Goal: Consume media (video, audio)

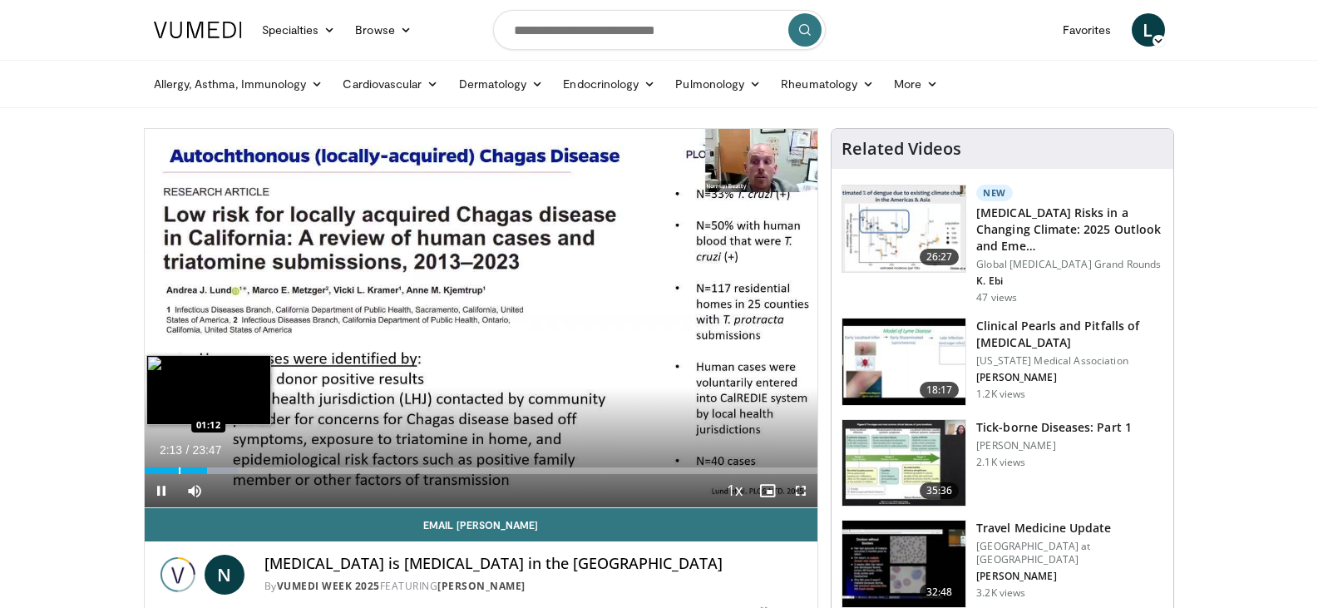
click at [180, 466] on div "Loaded : 13.89% 02:13 01:12" at bounding box center [481, 466] width 673 height 16
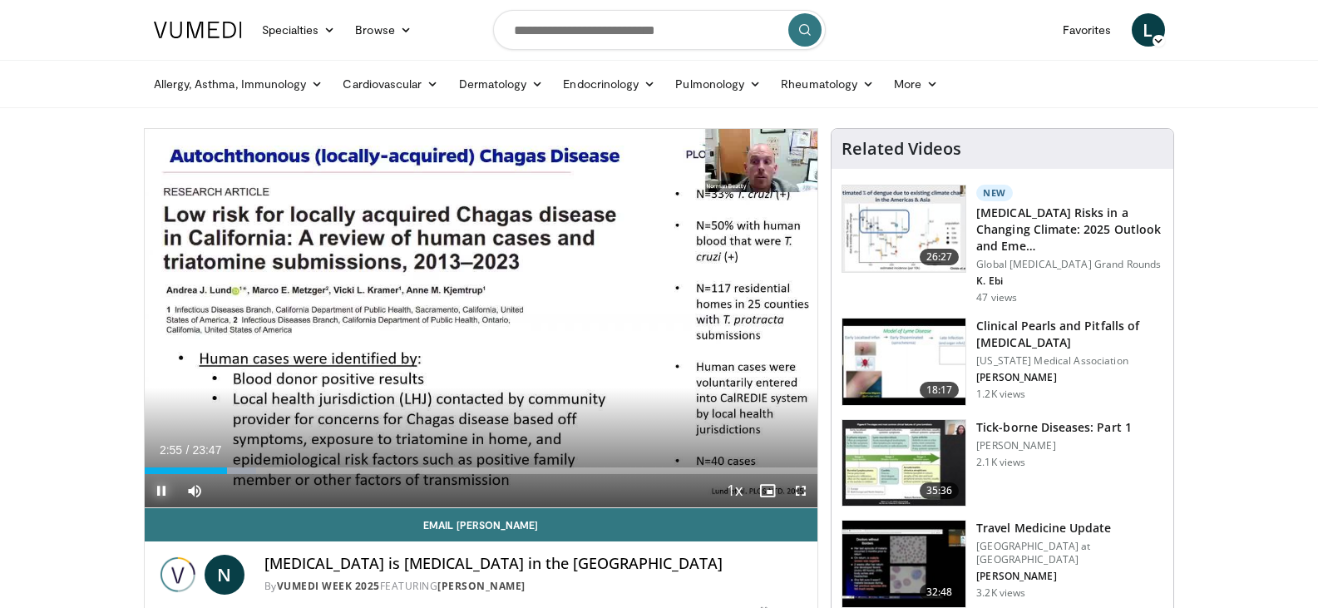
click at [161, 496] on span "Video Player" at bounding box center [161, 490] width 33 height 33
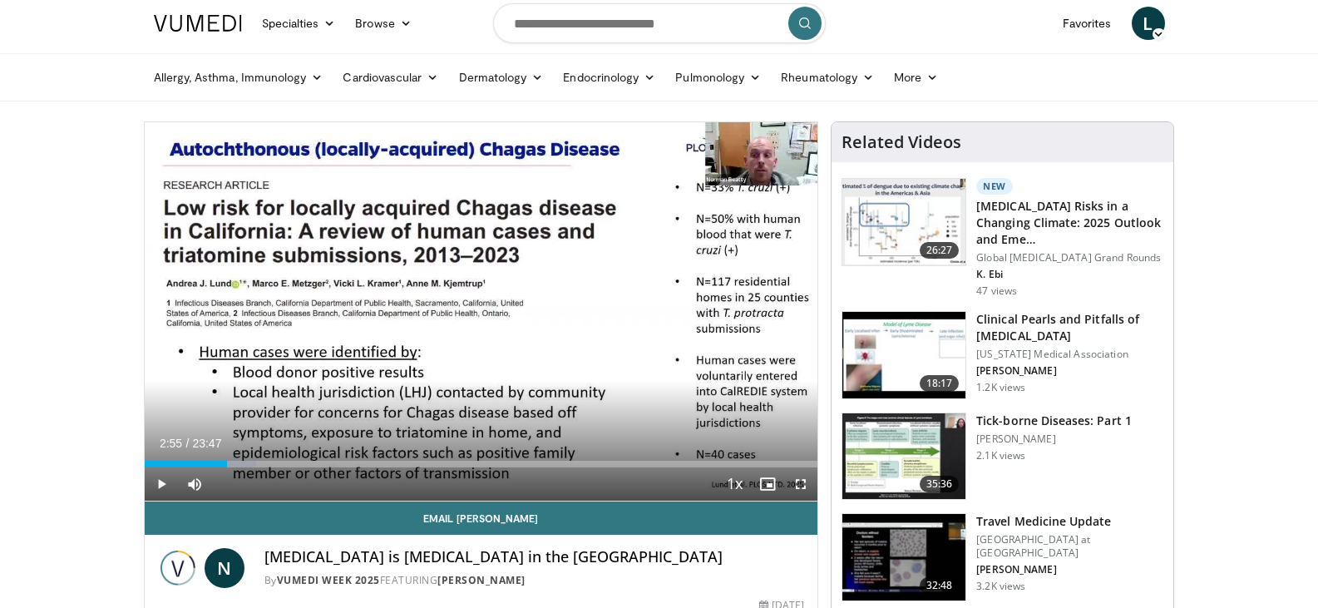
scroll to position [6, 0]
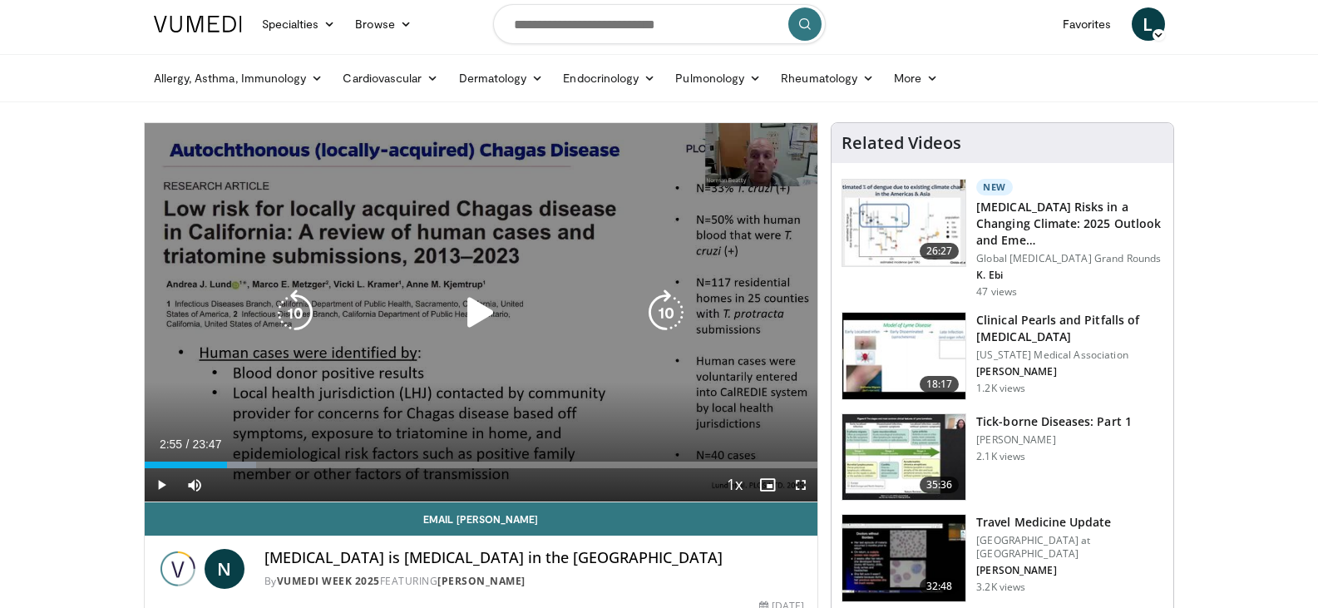
click at [477, 299] on icon "Video Player" at bounding box center [480, 312] width 47 height 47
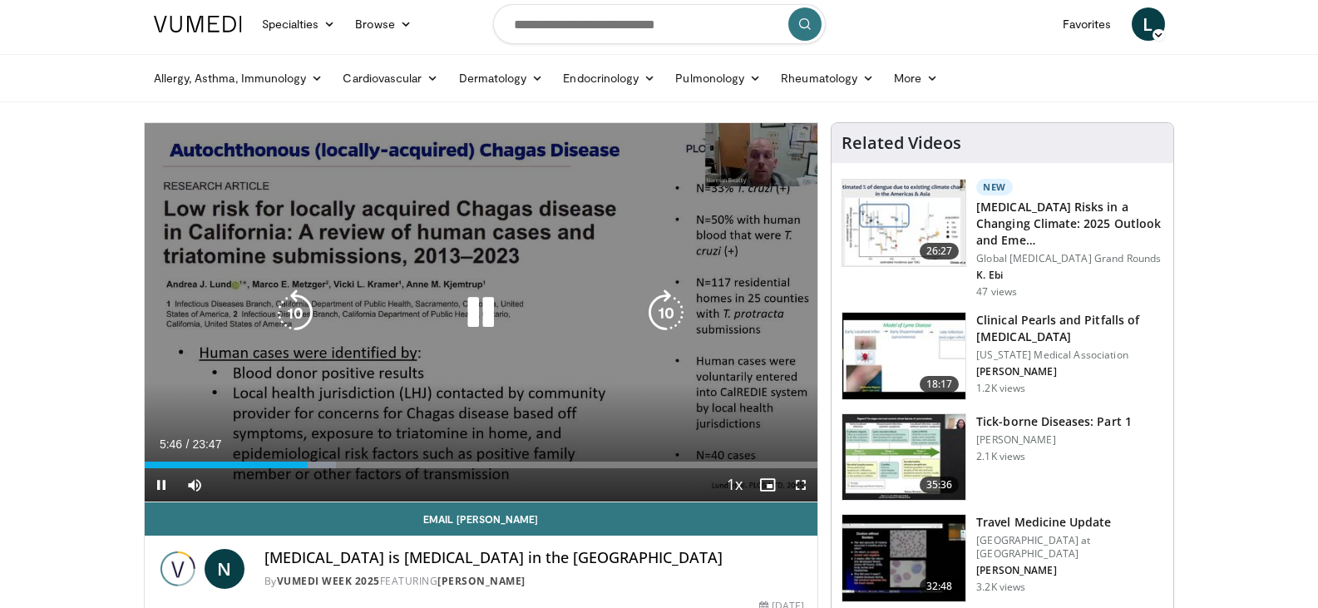
click at [482, 325] on icon "Video Player" at bounding box center [480, 312] width 47 height 47
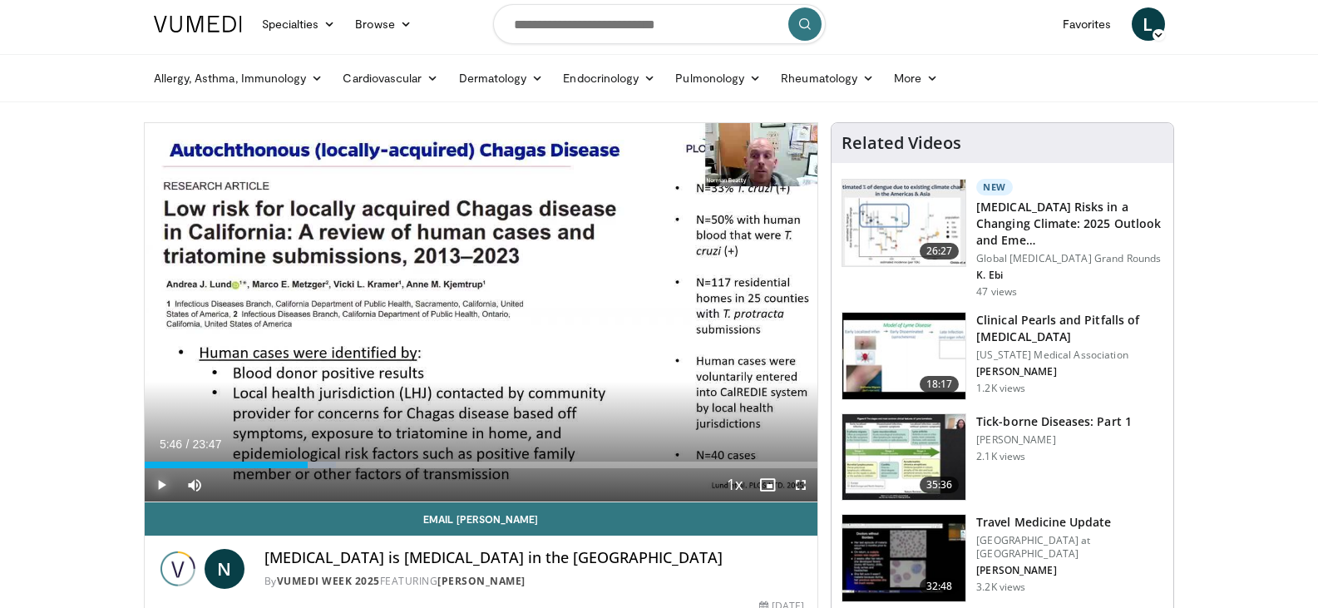
click at [153, 488] on span "Video Player" at bounding box center [161, 484] width 33 height 33
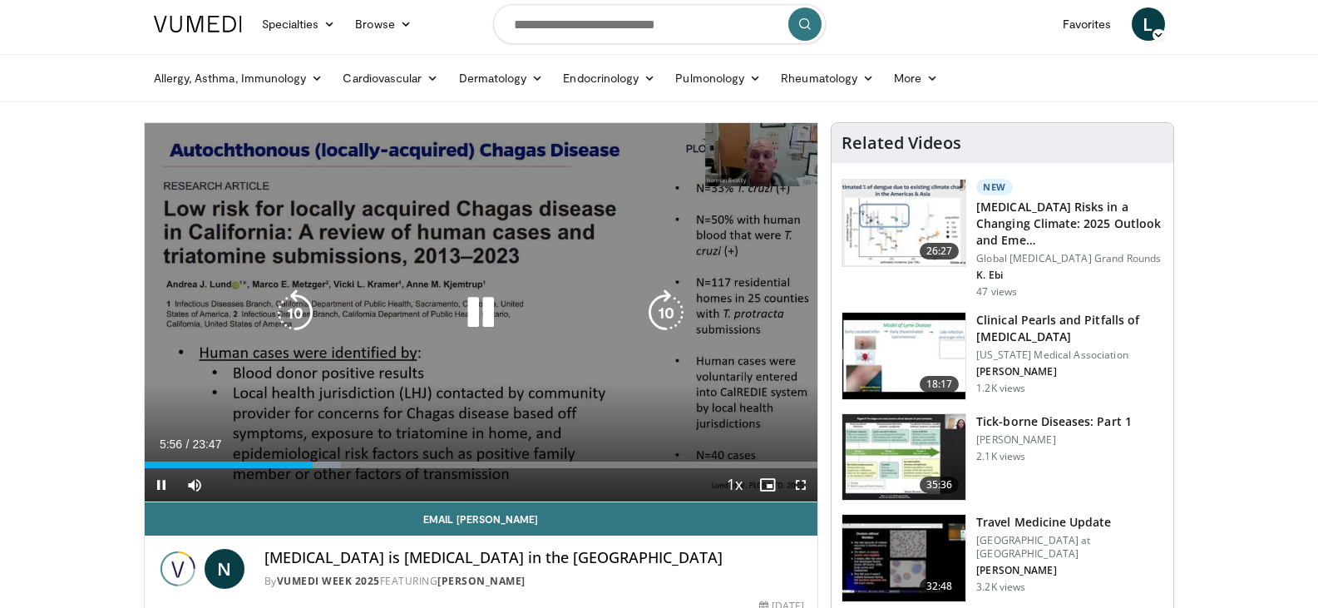
click at [483, 312] on icon "Video Player" at bounding box center [480, 312] width 47 height 47
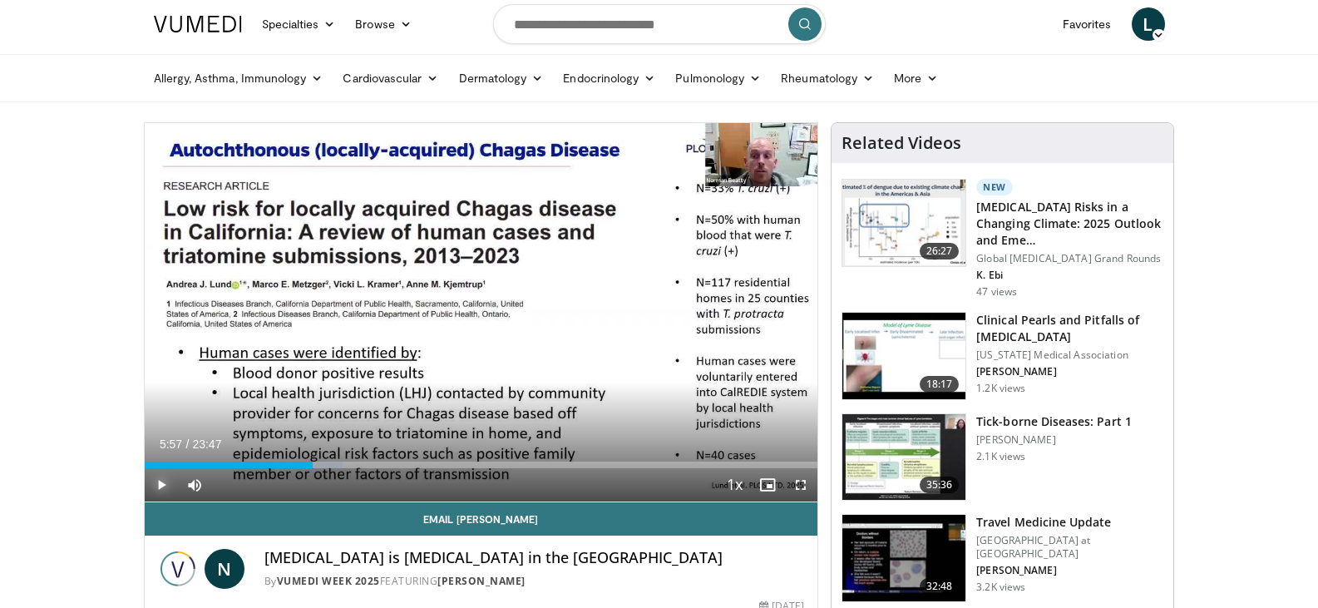
click at [161, 479] on span "Video Player" at bounding box center [161, 484] width 33 height 33
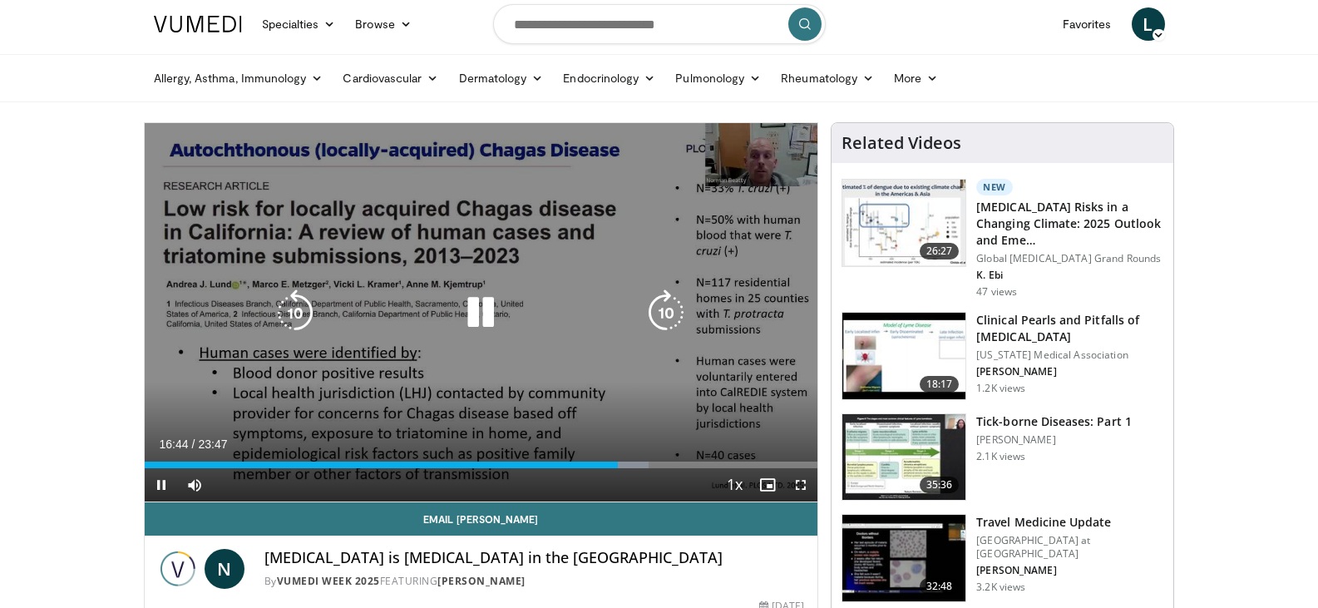
click at [487, 329] on icon "Video Player" at bounding box center [480, 312] width 47 height 47
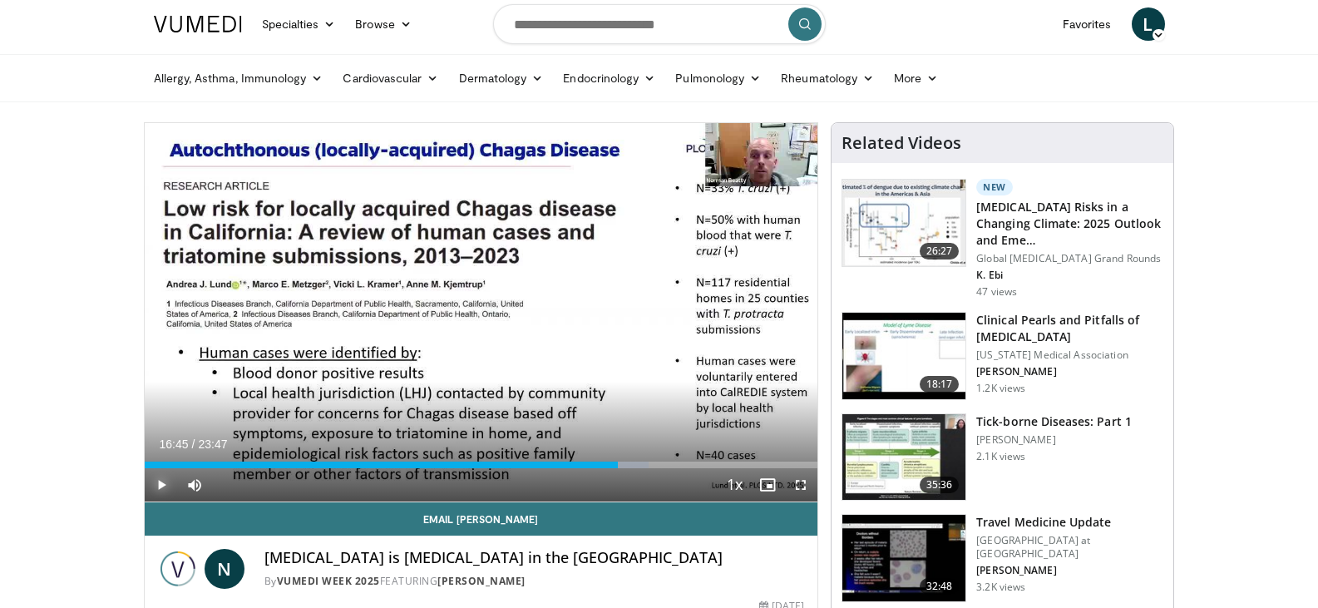
click at [154, 477] on span "Video Player" at bounding box center [161, 484] width 33 height 33
click at [153, 488] on span "Video Player" at bounding box center [161, 484] width 33 height 33
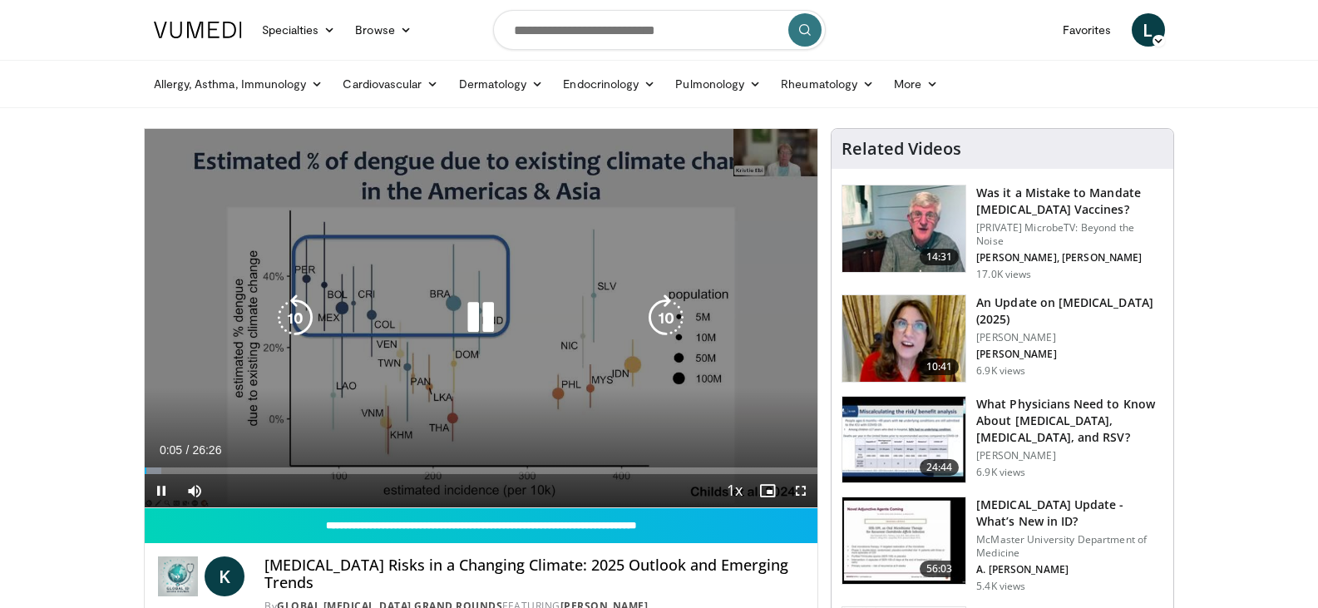
click at [480, 309] on icon "Video Player" at bounding box center [480, 317] width 47 height 47
